Goal: Information Seeking & Learning: Find specific fact

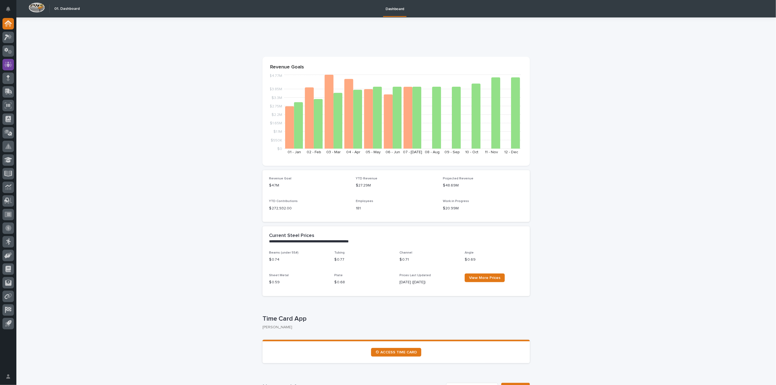
click at [3, 63] on div at bounding box center [7, 64] width 11 height 11
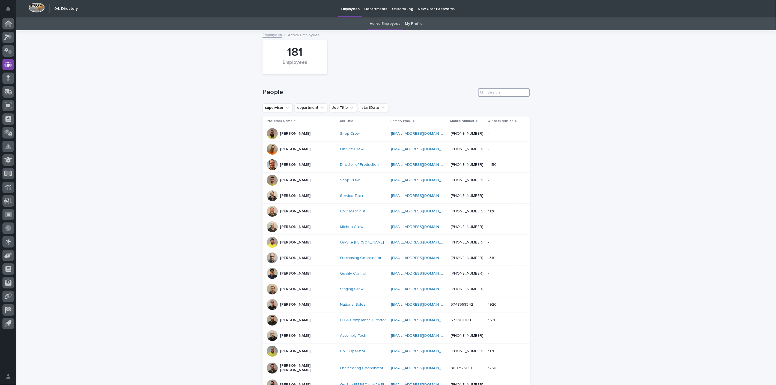
click at [489, 94] on input "Search" at bounding box center [504, 92] width 52 height 9
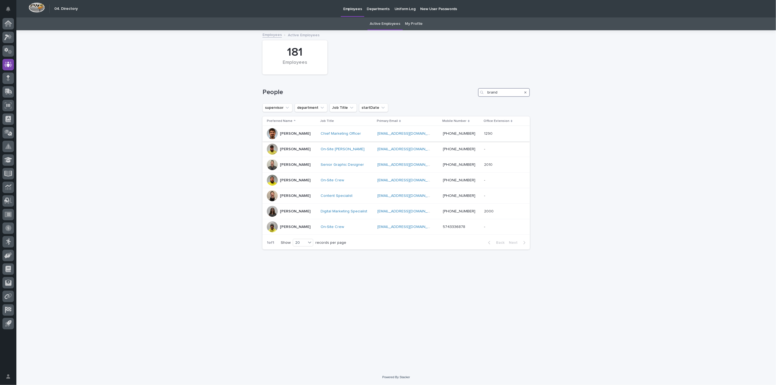
type input "brand"
click at [300, 135] on p "[PERSON_NAME]" at bounding box center [295, 134] width 31 height 5
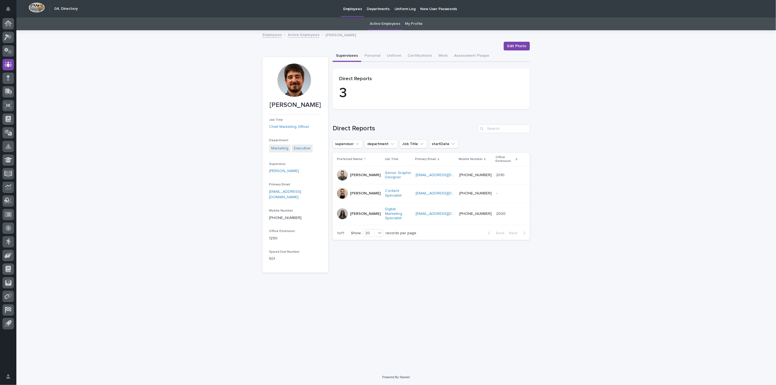
click at [276, 36] on link "Employees" at bounding box center [272, 34] width 19 height 6
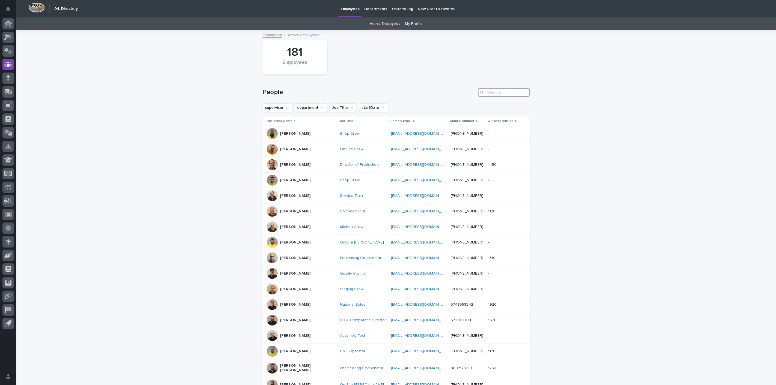
click at [491, 90] on input "Search" at bounding box center [504, 92] width 52 height 9
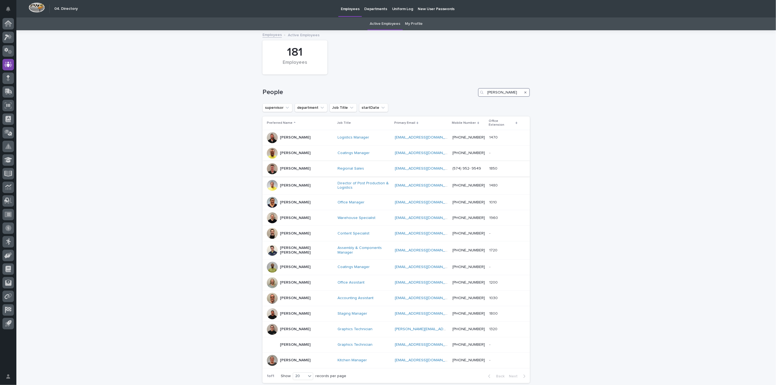
type input "[PERSON_NAME]"
click at [287, 167] on p "[PERSON_NAME]" at bounding box center [295, 169] width 31 height 5
